Goal: Entertainment & Leisure: Consume media (video, audio)

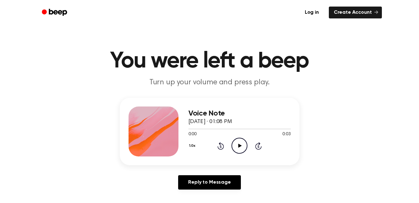
click at [101, 99] on div "Voice Note [DATE] · 01:08 PM 0:00 0:03 Your browser does not support the [objec…" at bounding box center [209, 146] width 404 height 97
click at [101, 98] on div "Voice Note [DATE] · 01:08 PM 0:00 0:03 Your browser does not support the [objec…" at bounding box center [209, 146] width 404 height 97
click at [236, 151] on icon "Play Audio" at bounding box center [240, 146] width 16 height 16
